Goal: Information Seeking & Learning: Find specific page/section

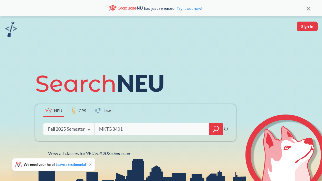
type input "MKTG 3401"
click at [215, 131] on icon "magnifying glass" at bounding box center [216, 128] width 5 height 5
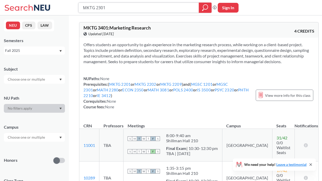
type input "MKTG 2301"
click at [205, 6] on icon "magnifying glass" at bounding box center [205, 7] width 6 height 7
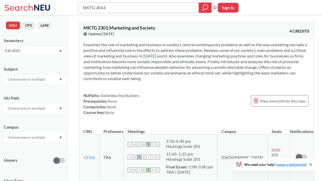
type input "MKTG 4504"
click at [204, 8] on icon "magnifying glass" at bounding box center [205, 7] width 6 height 7
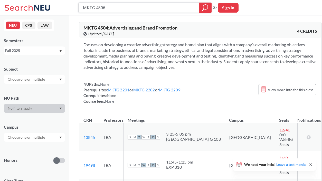
type input "MKTG 4506"
click at [206, 8] on icon "magnifying glass" at bounding box center [205, 7] width 6 height 7
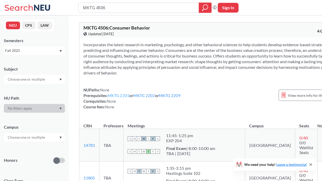
click at [121, 98] on link "MKTG 2201" at bounding box center [119, 95] width 22 height 5
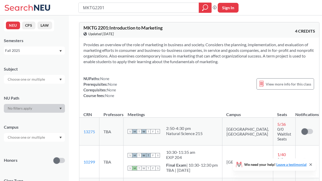
type input "MKTG 4506"
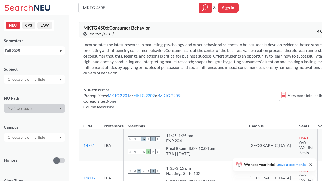
click at [150, 98] on link "MKTG 2202" at bounding box center [144, 95] width 22 height 5
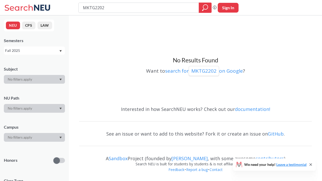
type input "MKTG 4506"
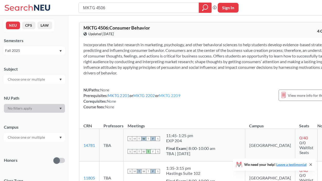
click at [175, 98] on link "MKTG 2209" at bounding box center [170, 95] width 22 height 5
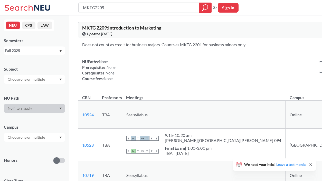
type input "MKTG 4506"
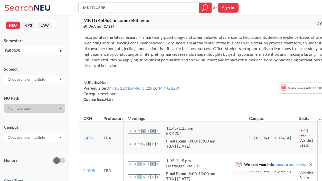
scroll to position [8, 0]
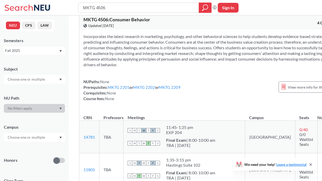
click at [38, 108] on div at bounding box center [34, 108] width 61 height 9
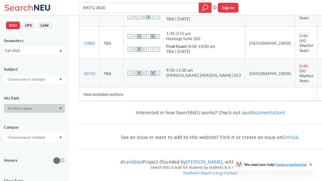
scroll to position [0, 0]
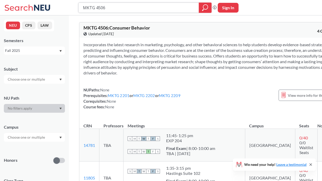
drag, startPoint x: 112, startPoint y: 8, endPoint x: 62, endPoint y: 8, distance: 49.2
click at [62, 7] on div "MKTG 4506 Phrase search guarantees the exact search appears in the results. Ex.…" at bounding box center [161, 7] width 322 height 15
type input "STRT 4501"
click at [203, 4] on icon "magnifying glass" at bounding box center [205, 7] width 6 height 7
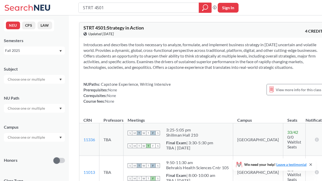
click at [40, 108] on input "text" at bounding box center [26, 108] width 43 height 6
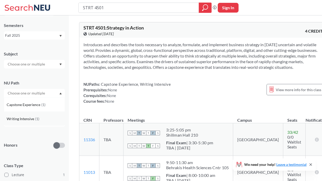
scroll to position [18, 0]
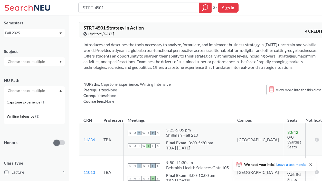
click at [49, 90] on div at bounding box center [34, 90] width 61 height 9
